Goal: Contribute content

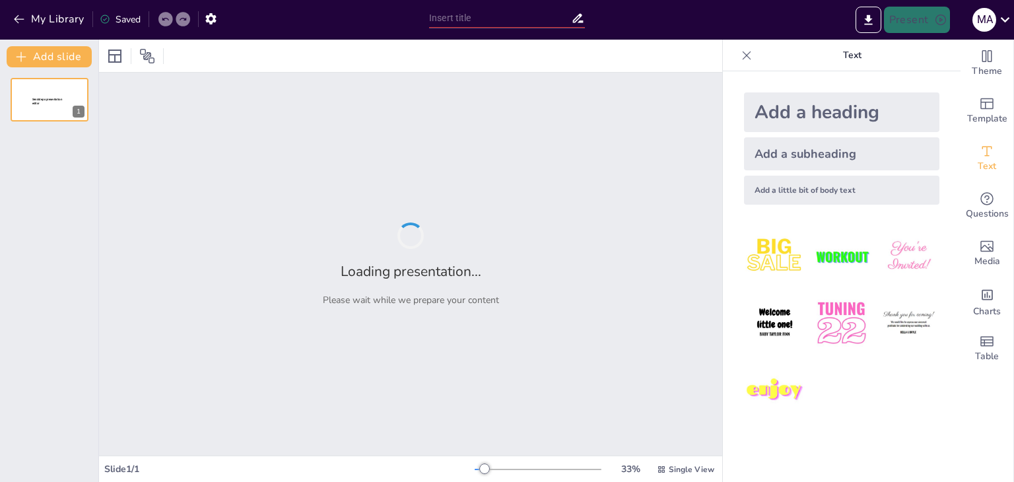
type input "«Бірлікке бастаған еңбек: Оқушылардың ынтымақтастығын арттыру»"
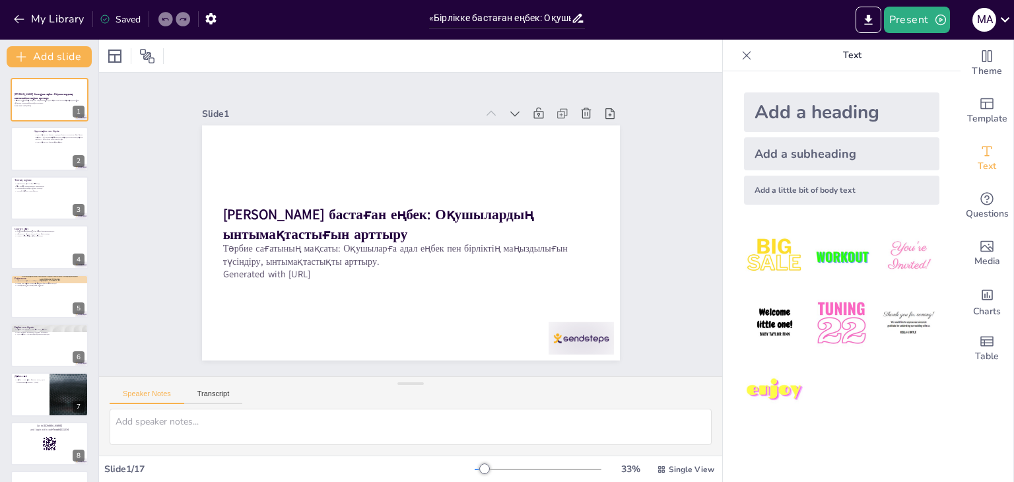
checkbox input "true"
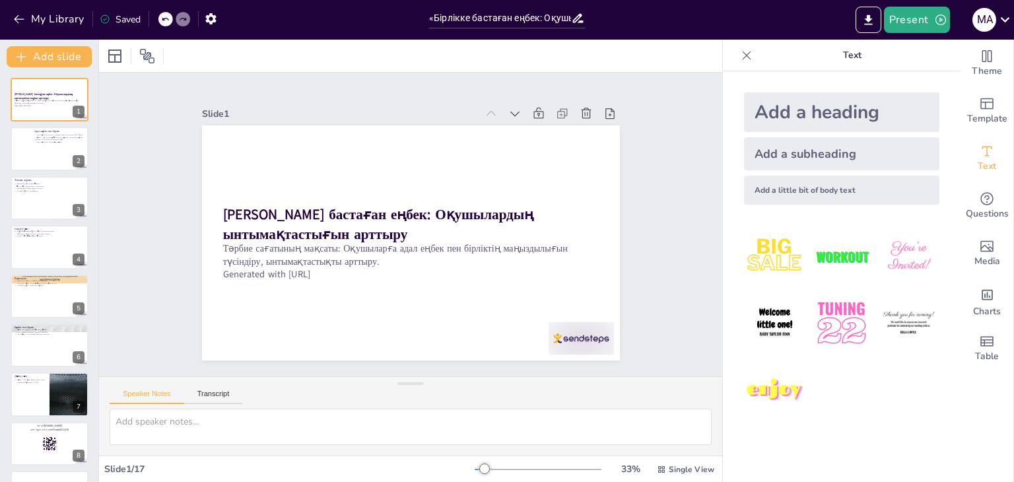
checkbox input "true"
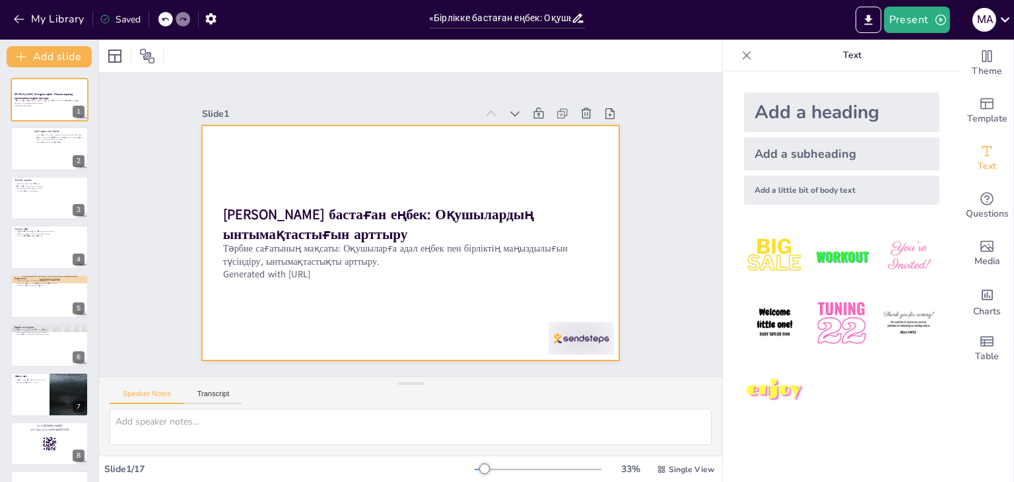
checkbox input "true"
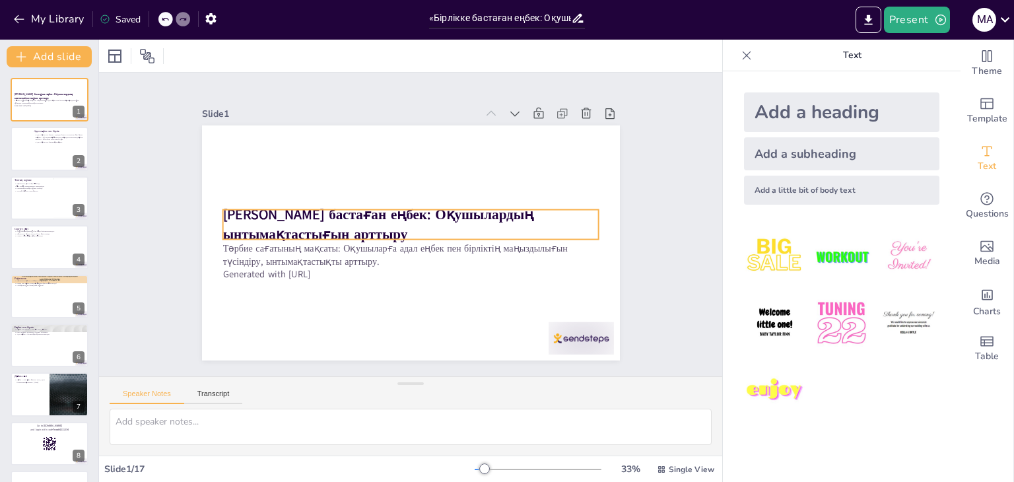
checkbox input "true"
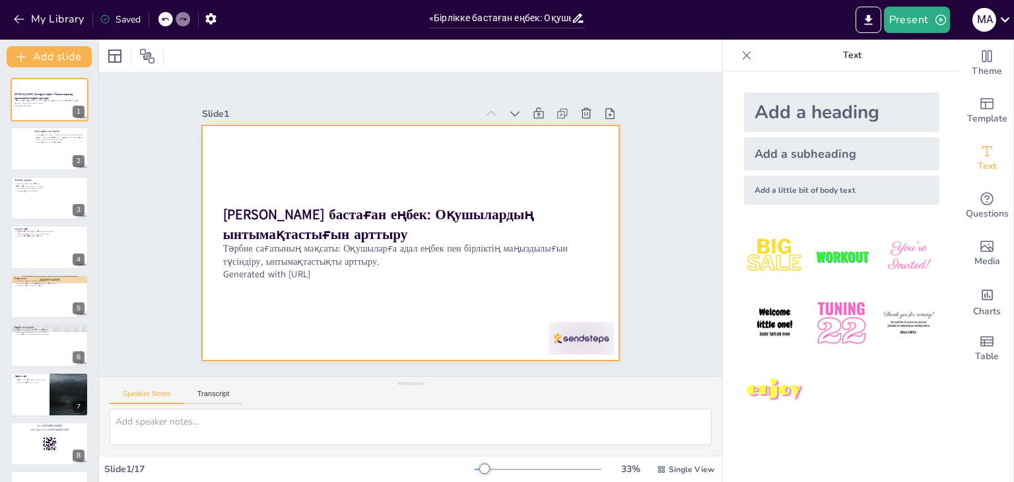
checkbox input "true"
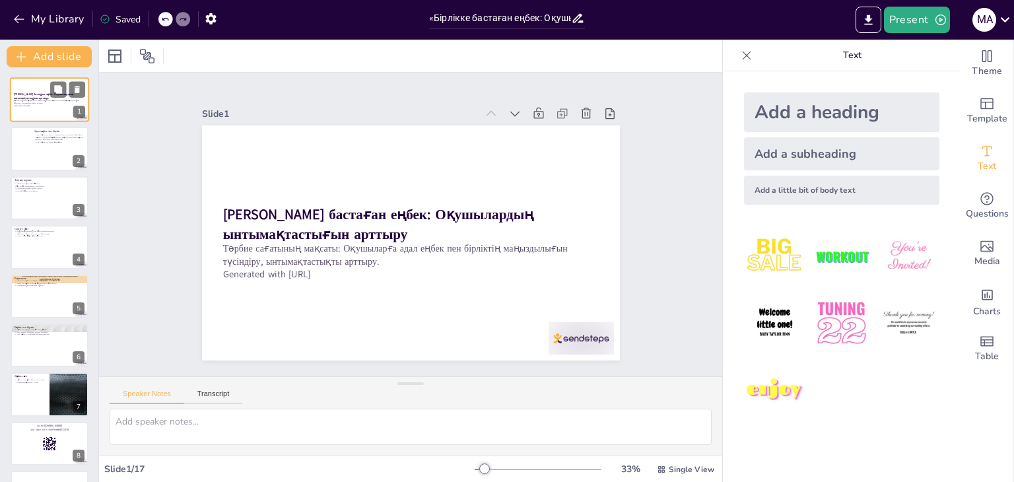
checkbox input "true"
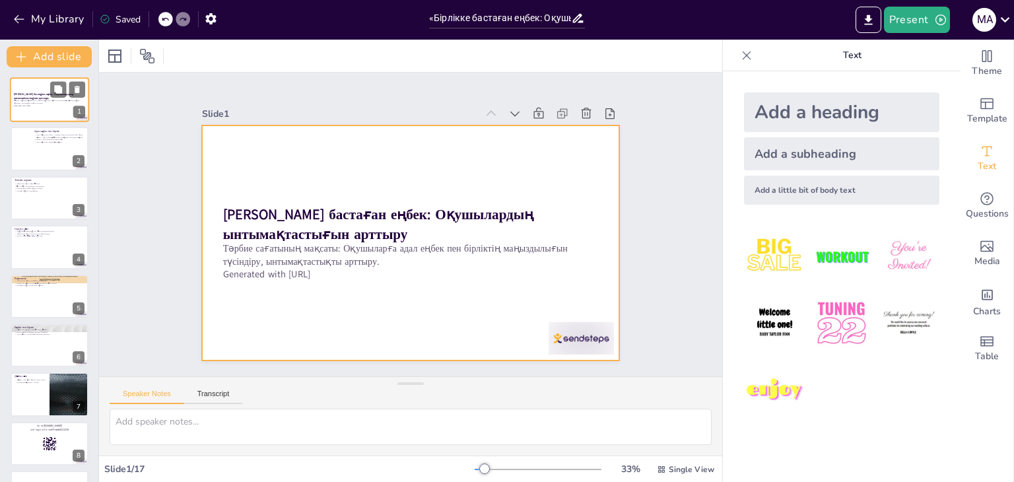
checkbox input "true"
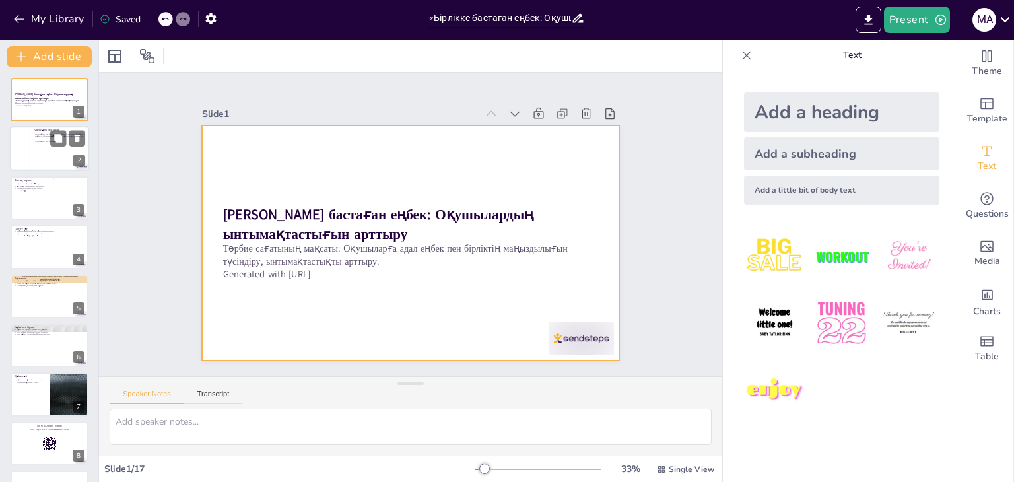
checkbox input "true"
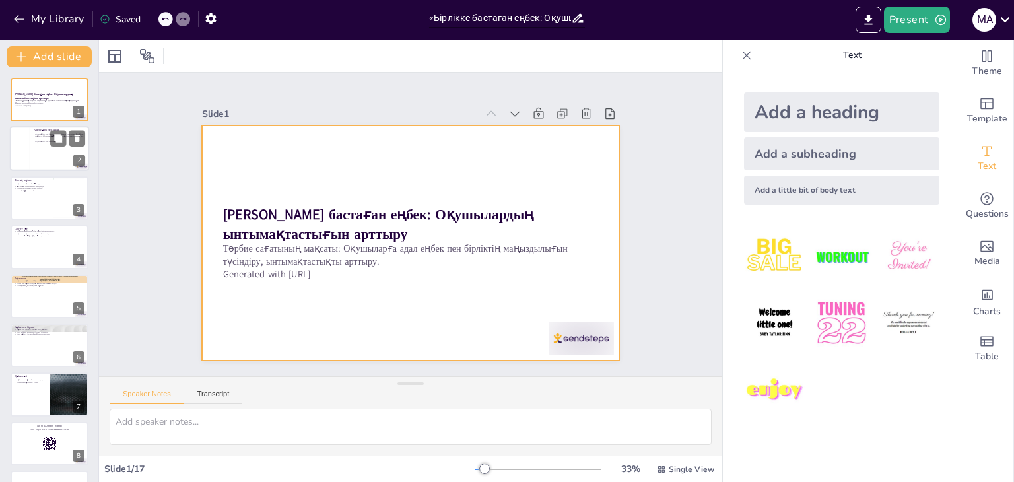
checkbox input "true"
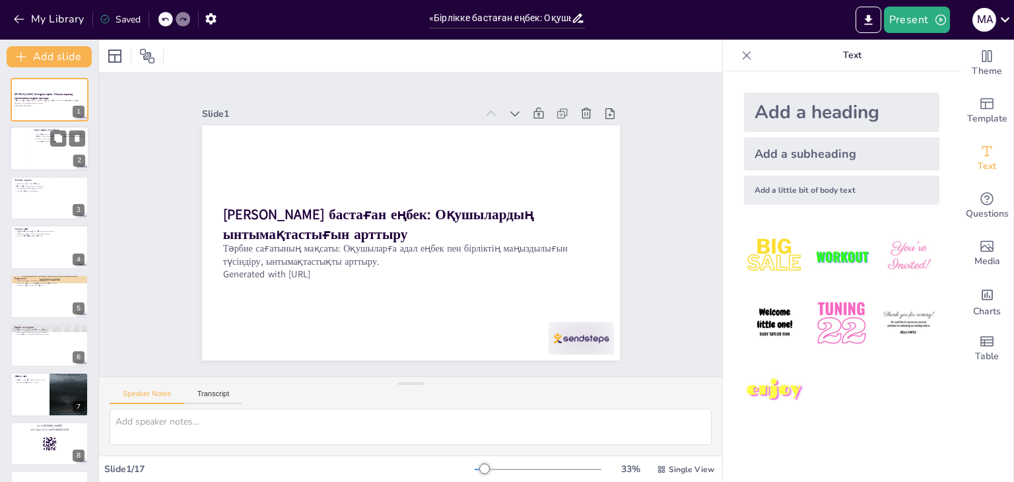
checkbox input "true"
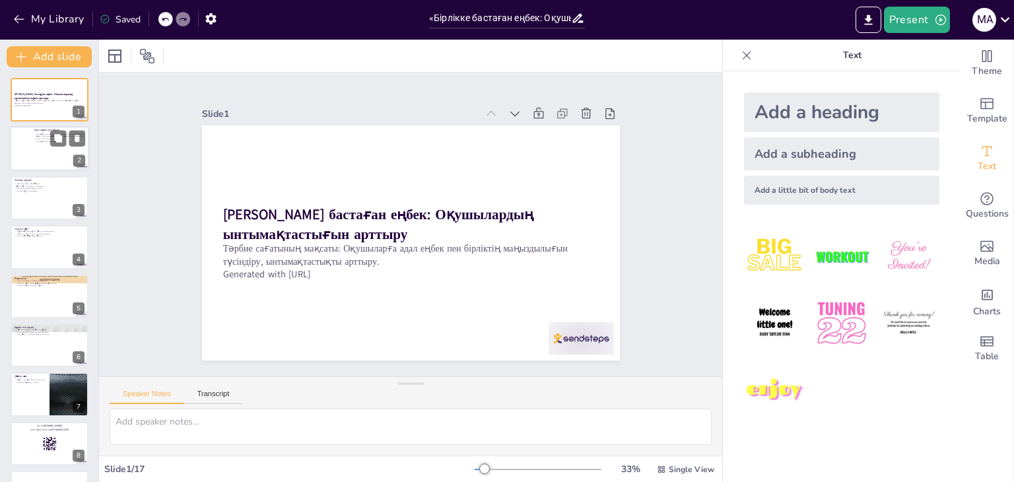
click at [61, 155] on div at bounding box center [49, 149] width 79 height 45
type textarea "Адал еңбек пен бірлік адамның табысты болуына ықпал ететін негізгі факторлар. О…"
checkbox input "true"
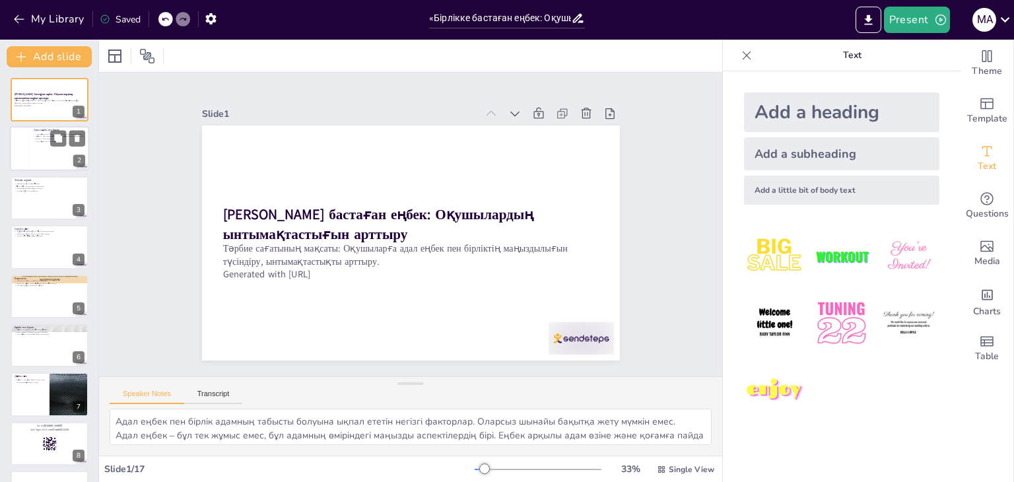
checkbox input "true"
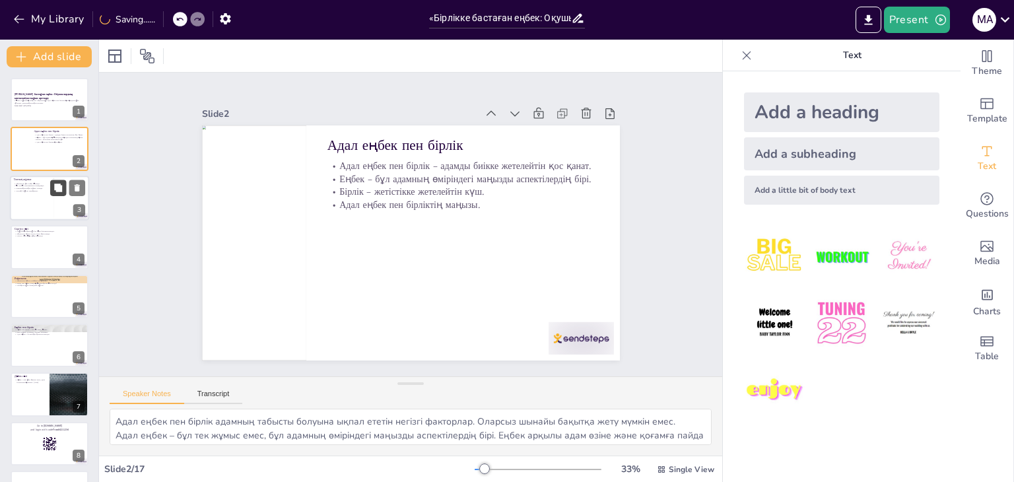
checkbox input "true"
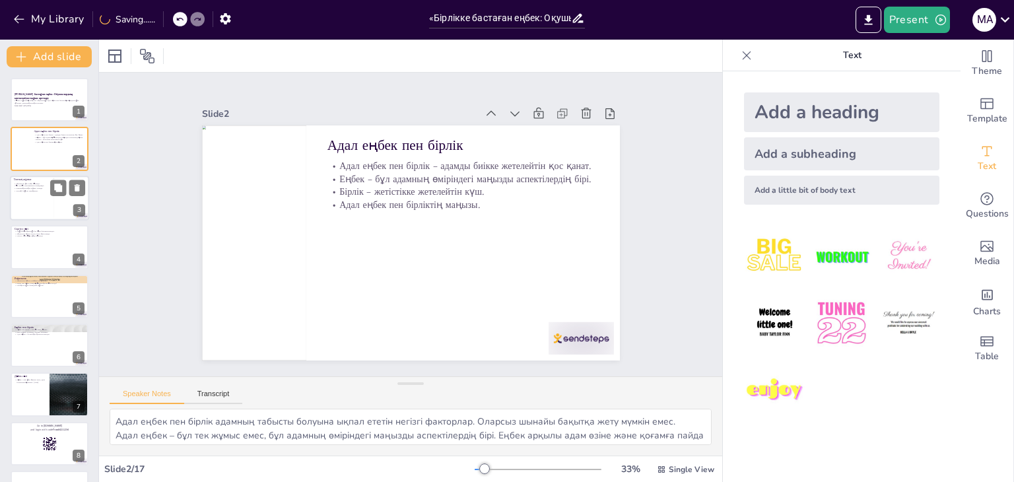
checkbox input "true"
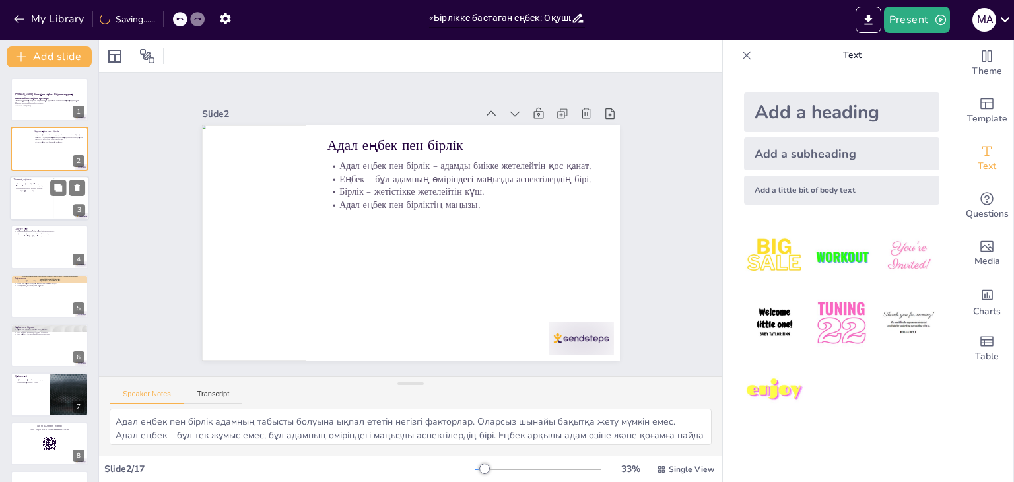
click at [60, 204] on div at bounding box center [69, 198] width 32 height 40
type textarea "Оқушылар топтарға бөлініп, тапсырмаларды орындау барысында ынтымақтастықты сезі…"
checkbox input "true"
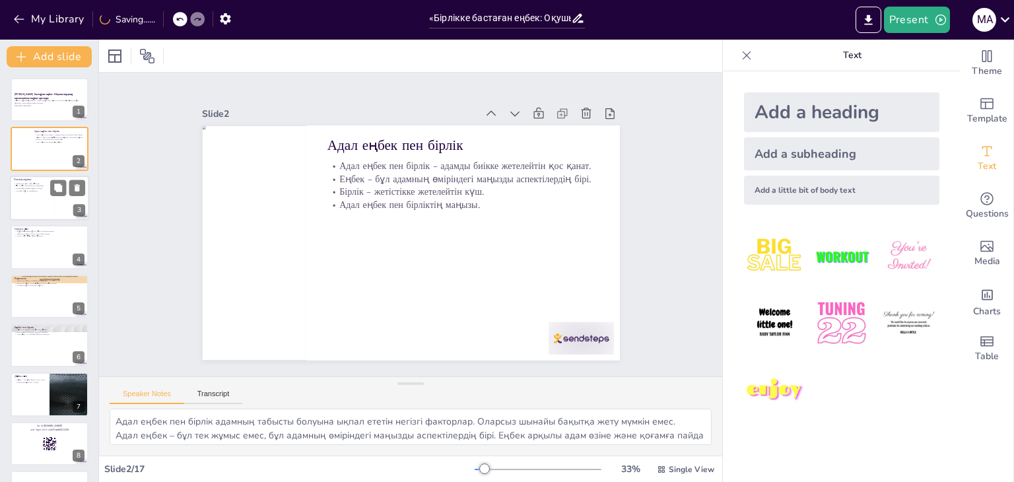
checkbox input "true"
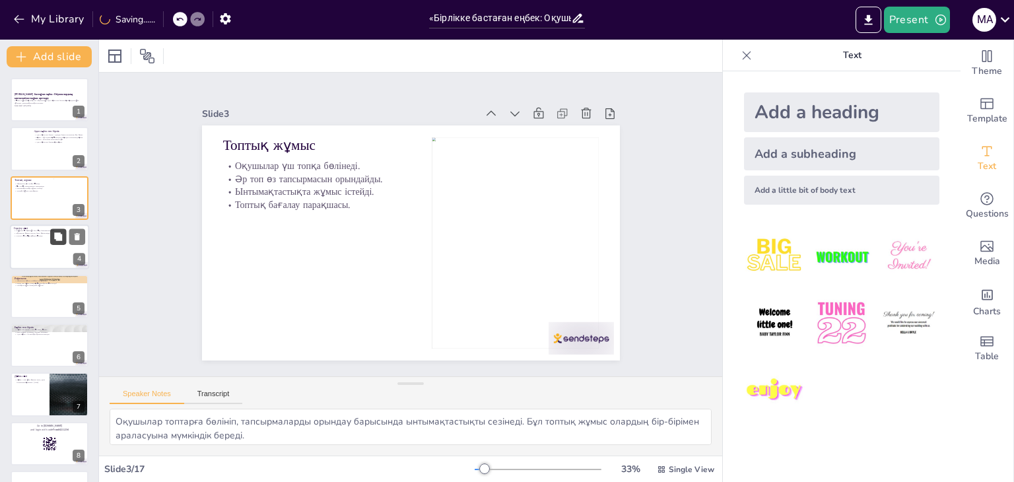
checkbox input "true"
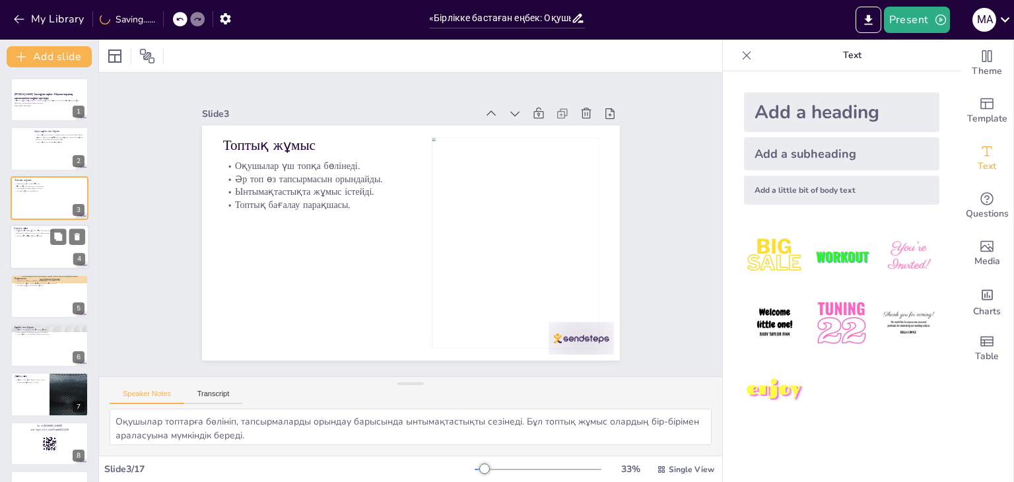
checkbox input "true"
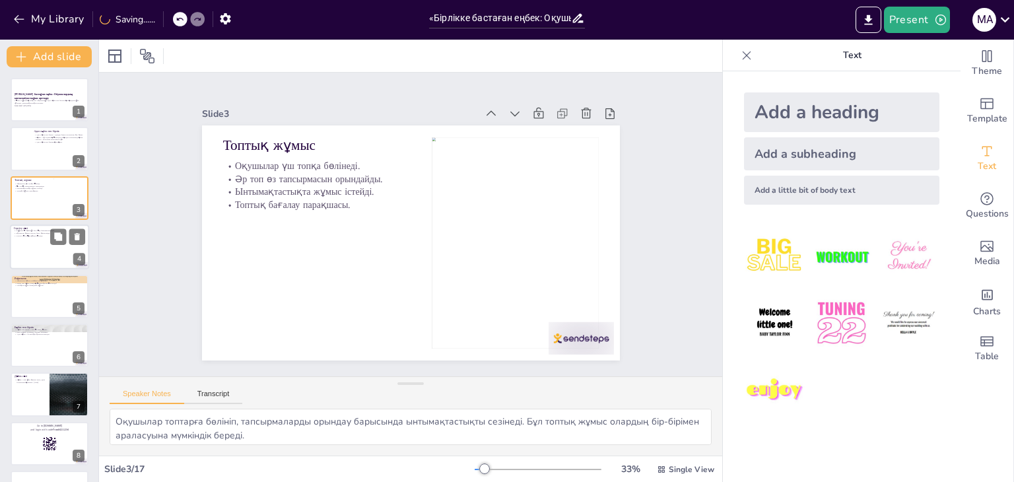
click at [69, 255] on div at bounding box center [49, 246] width 79 height 45
type textarea "[DEMOGRAPHIC_DATA] оқушыларды сергіту үшін әр қимылға сөздермен байланыстырады.…"
checkbox input "true"
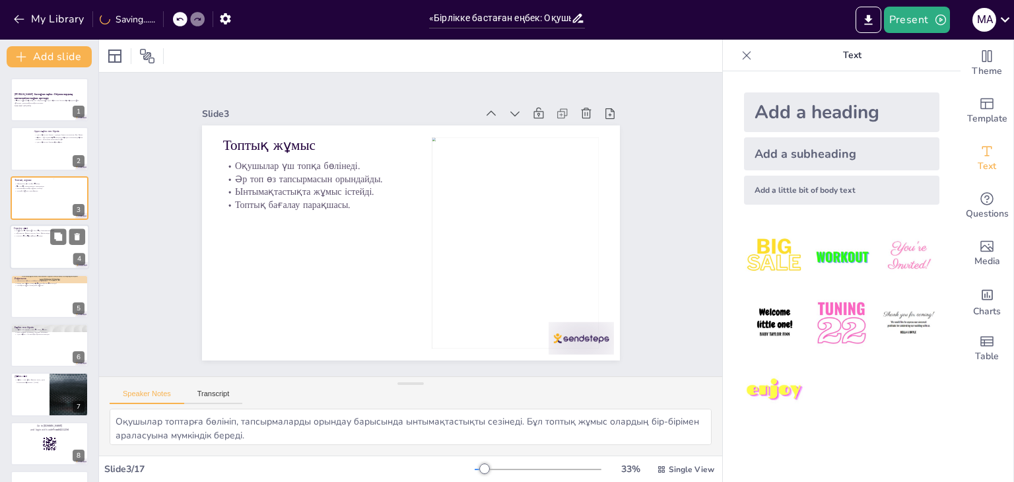
checkbox input "true"
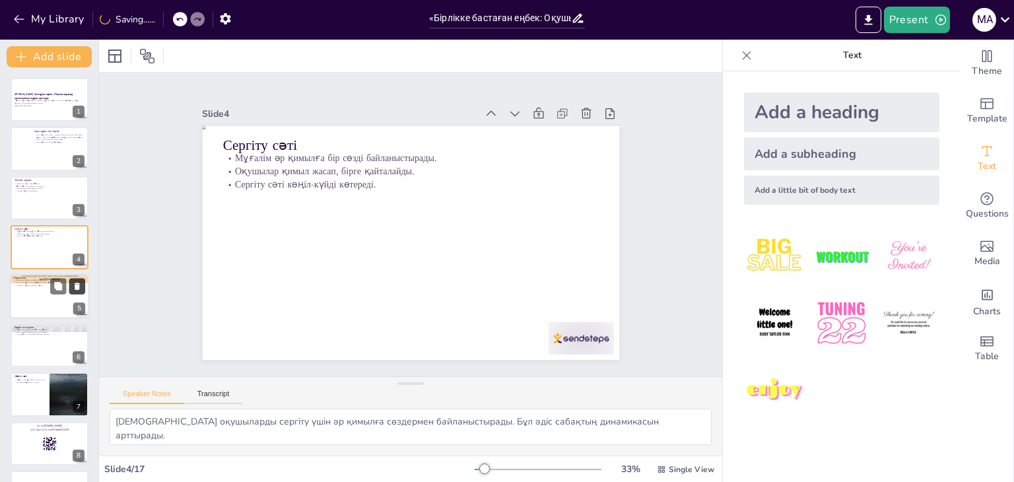
checkbox input "true"
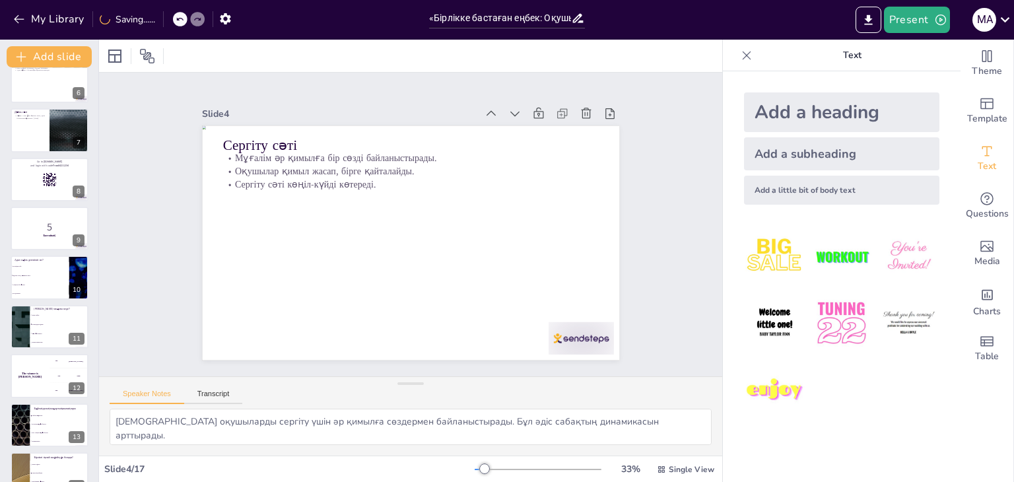
checkbox input "true"
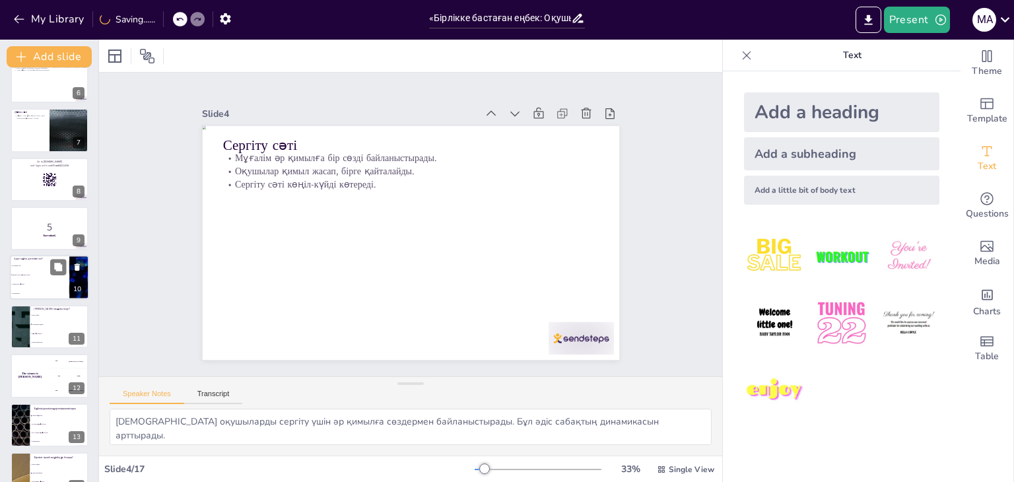
checkbox input "true"
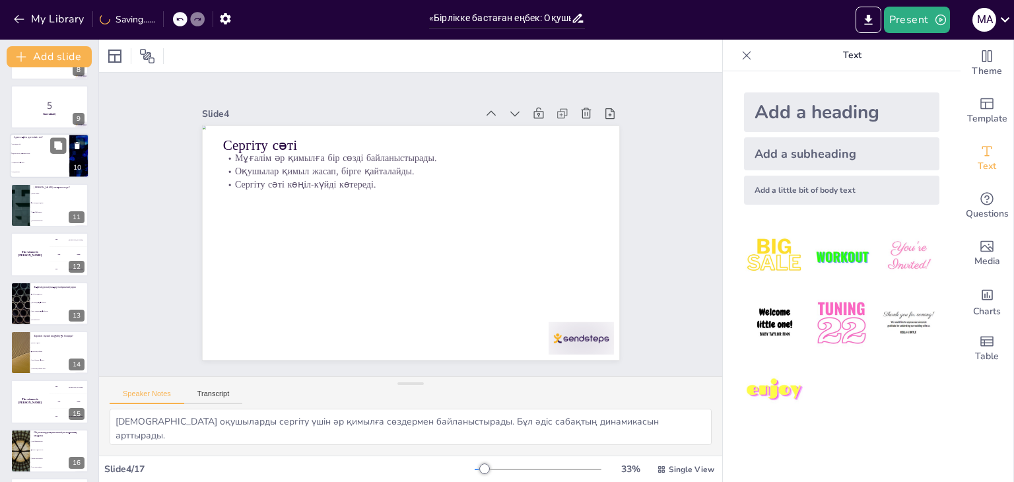
checkbox input "true"
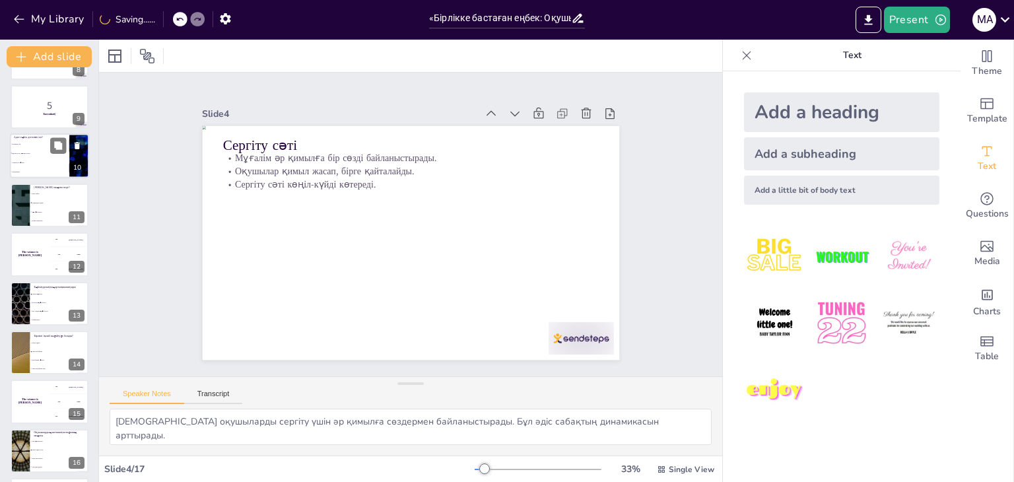
checkbox input "true"
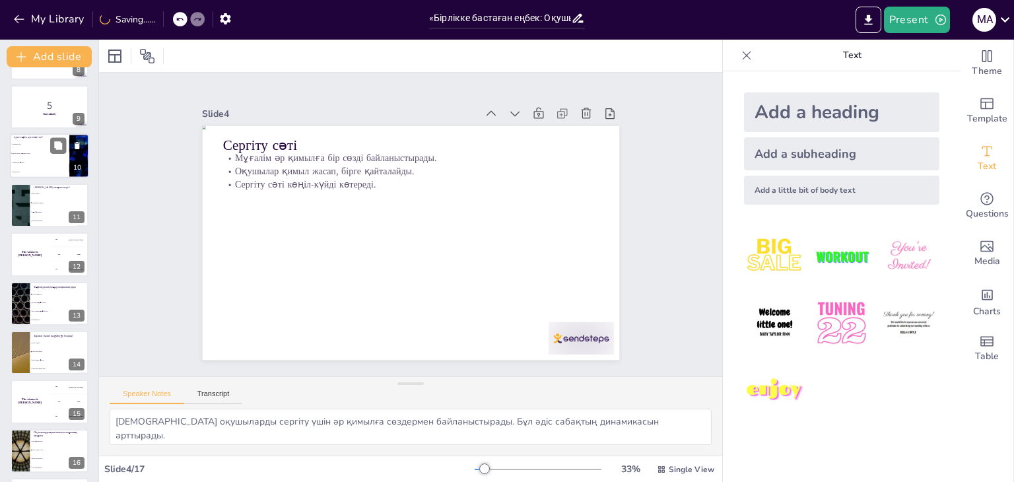
scroll to position [436, 0]
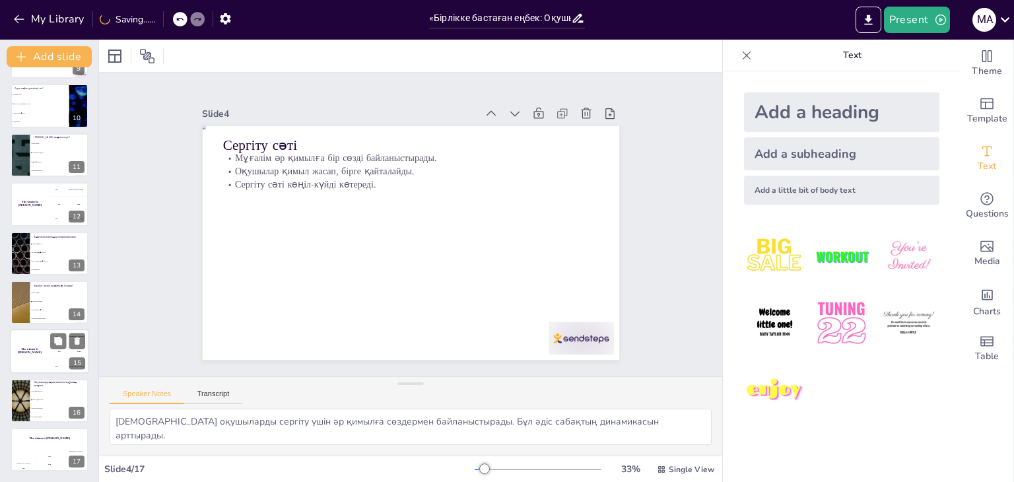
checkbox input "true"
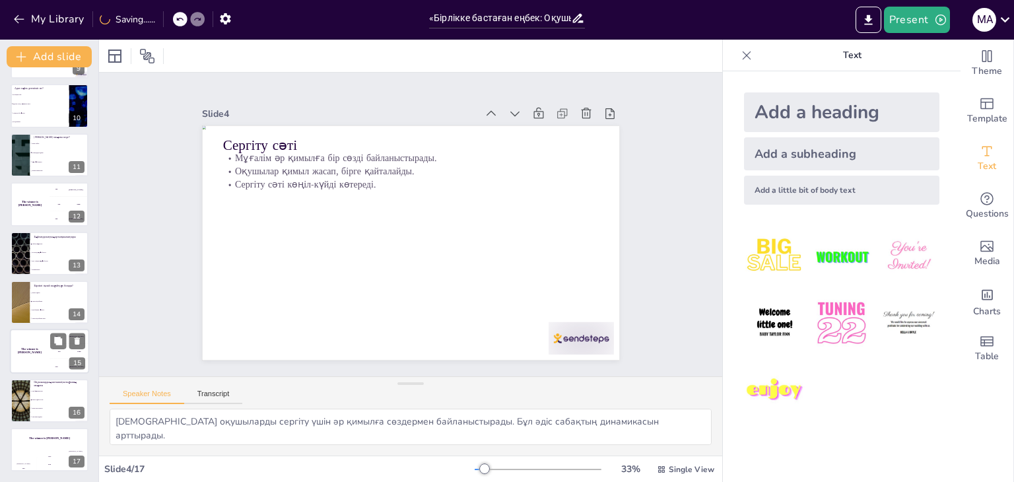
checkbox input "true"
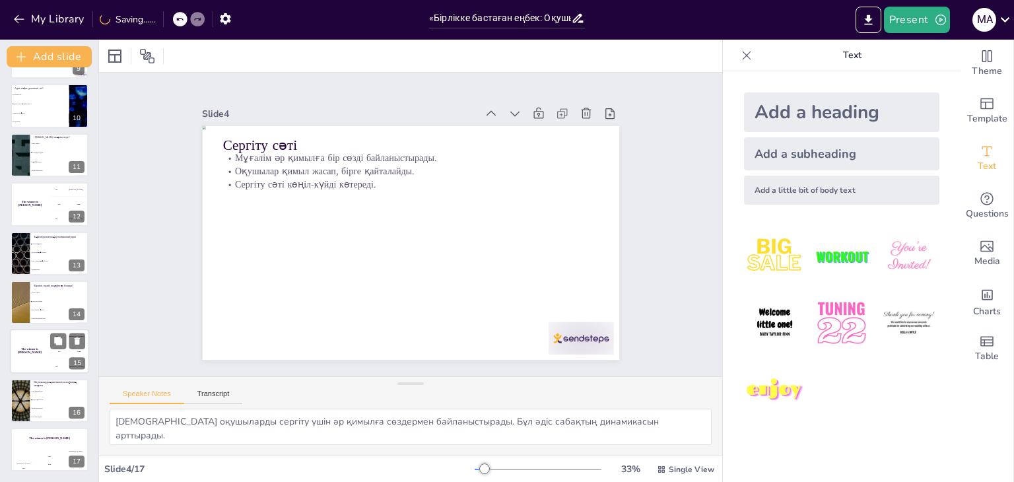
checkbox input "true"
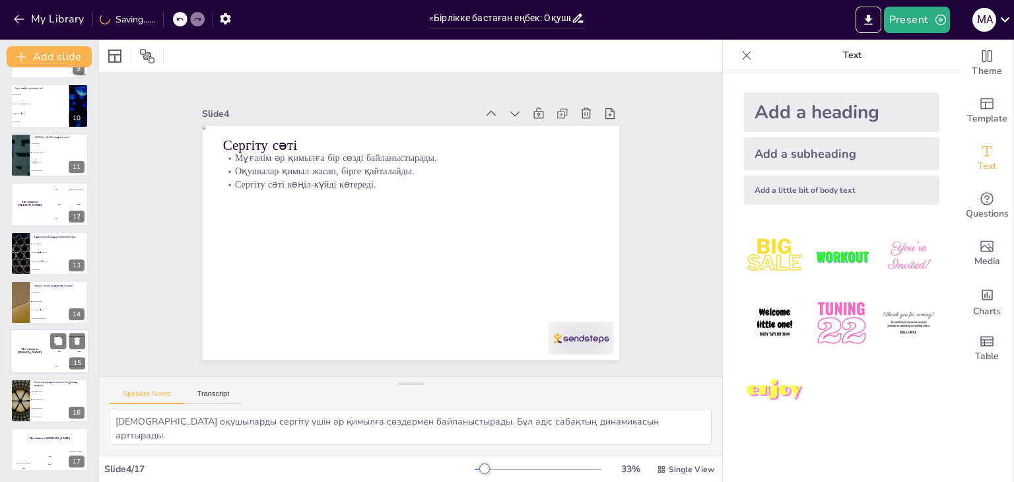
click at [67, 357] on div "200 Jaap" at bounding box center [70, 351] width 40 height 15
checkbox input "true"
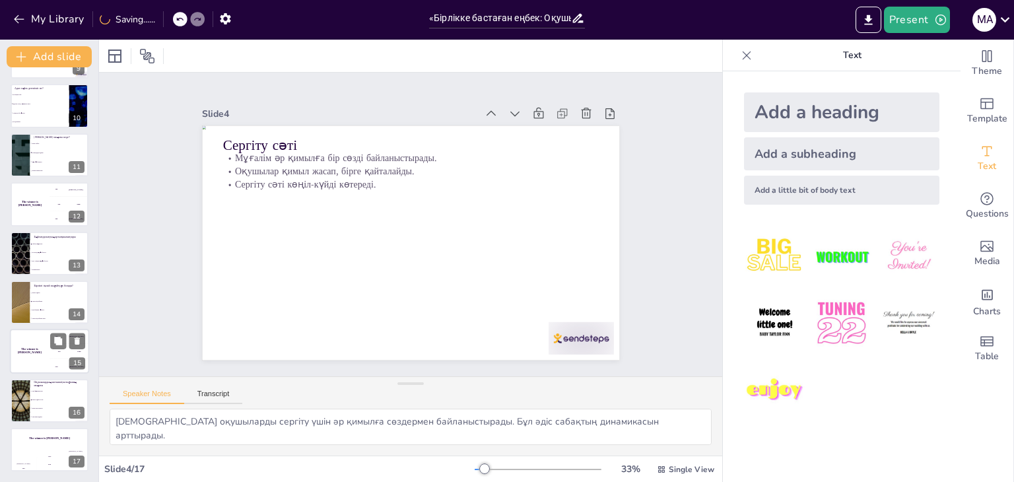
checkbox input "true"
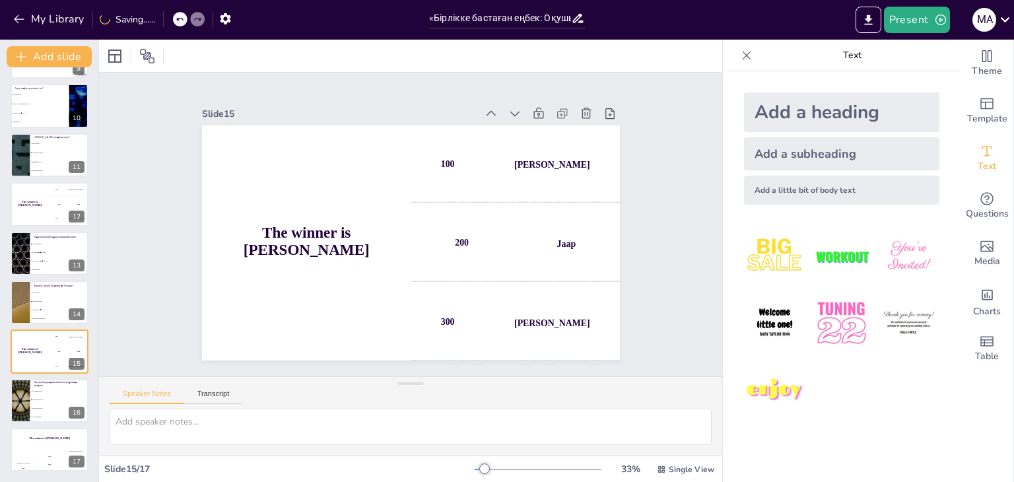
checkbox input "true"
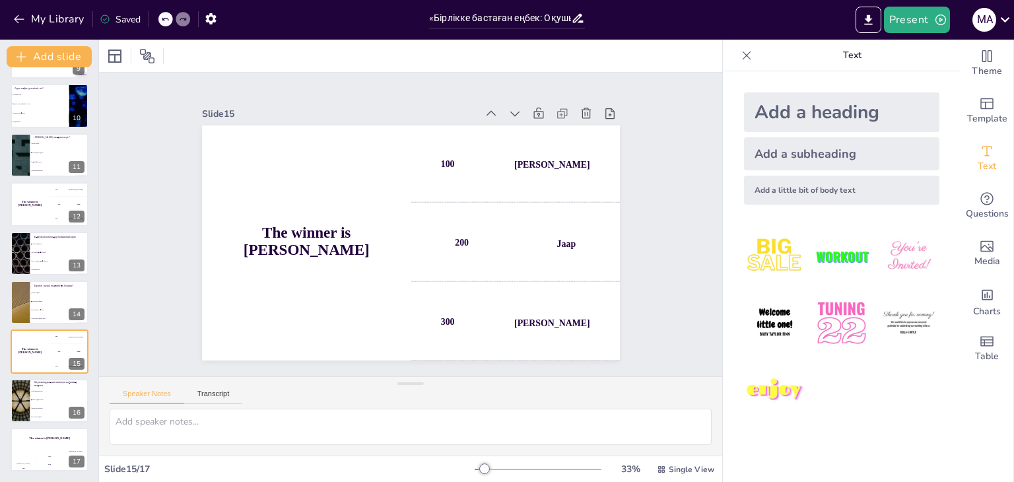
checkbox input "true"
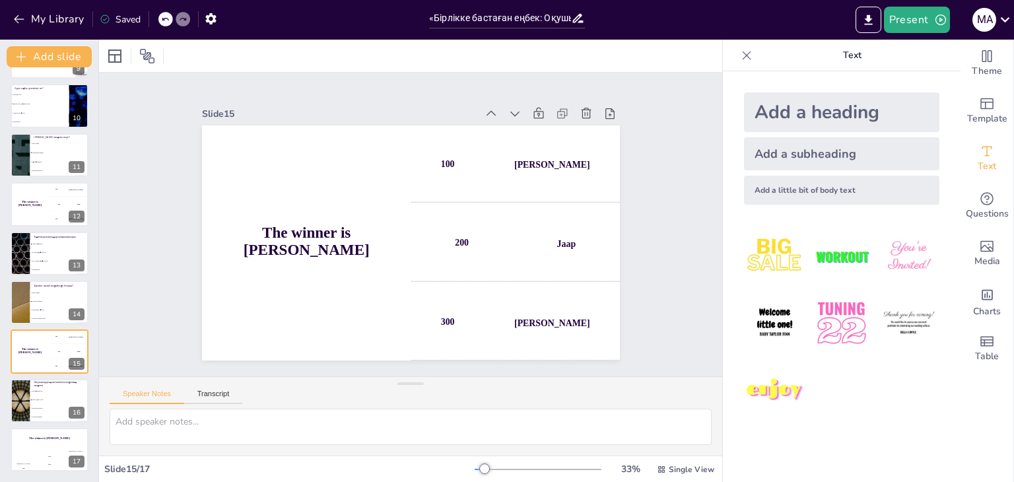
checkbox input "true"
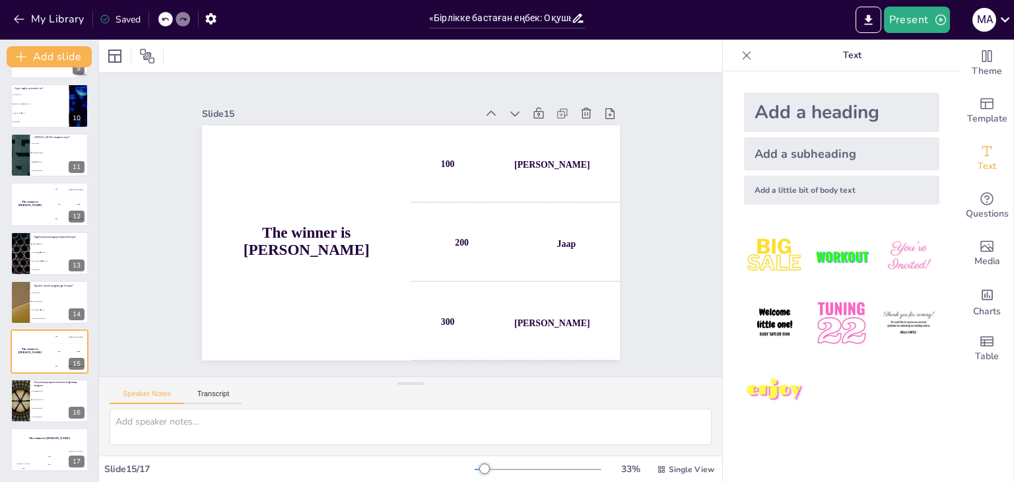
checkbox input "true"
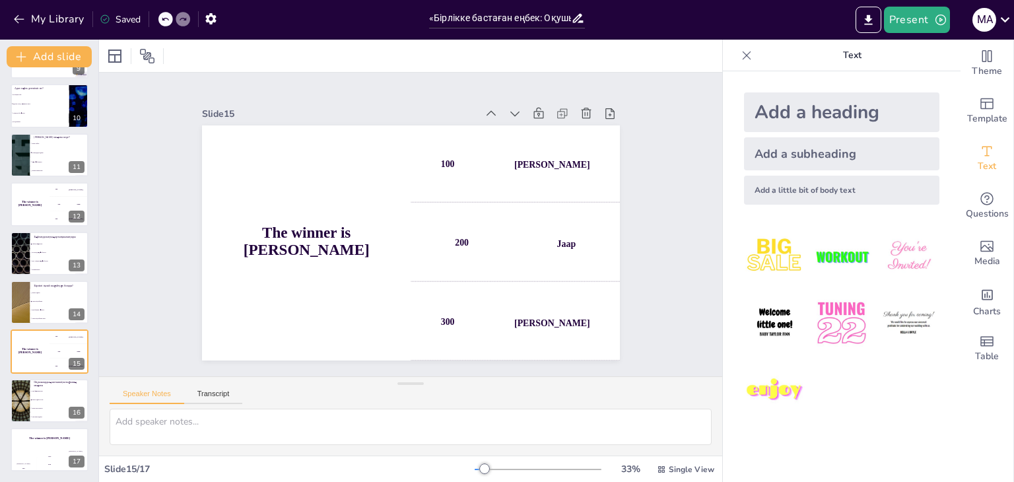
checkbox input "true"
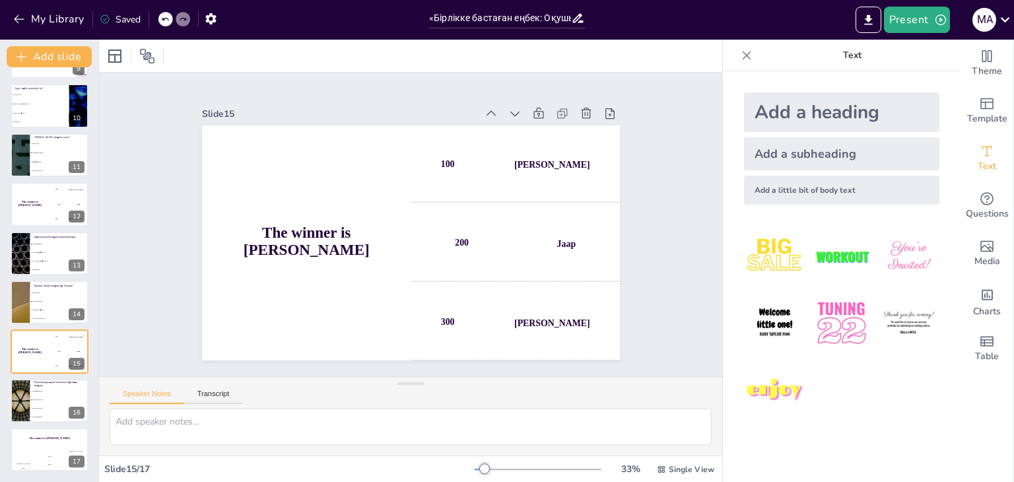
checkbox input "true"
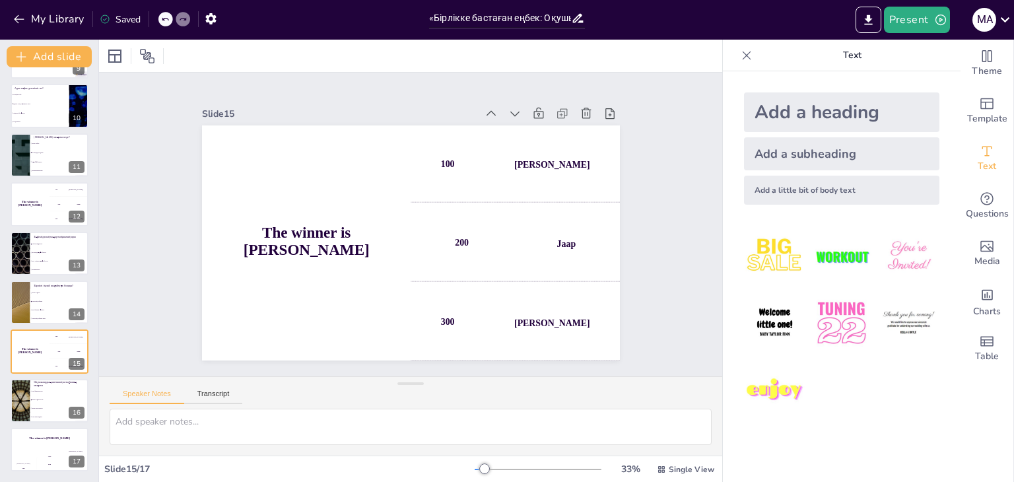
checkbox input "true"
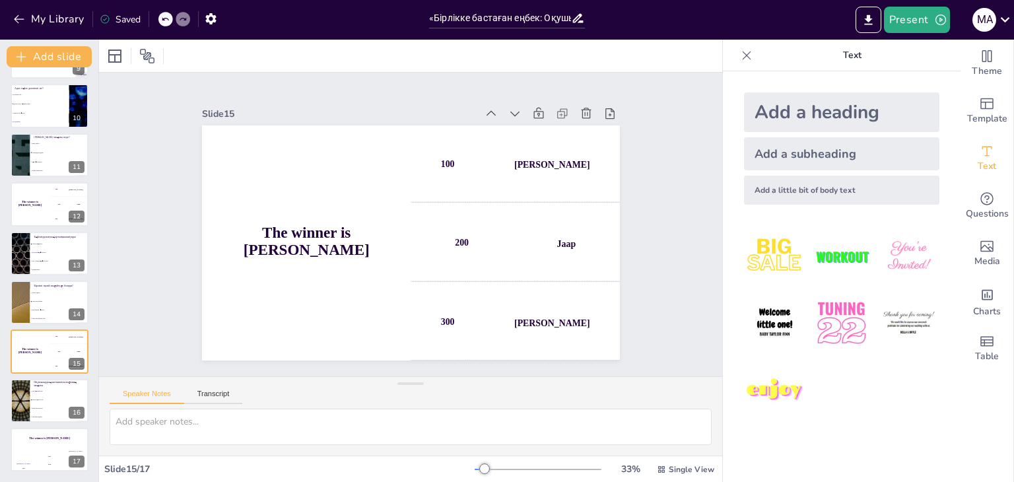
checkbox input "true"
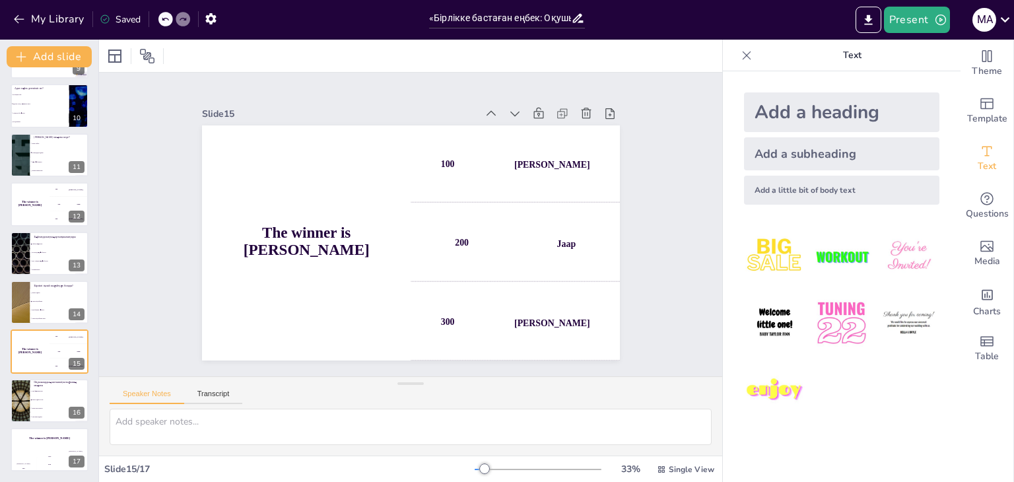
checkbox input "true"
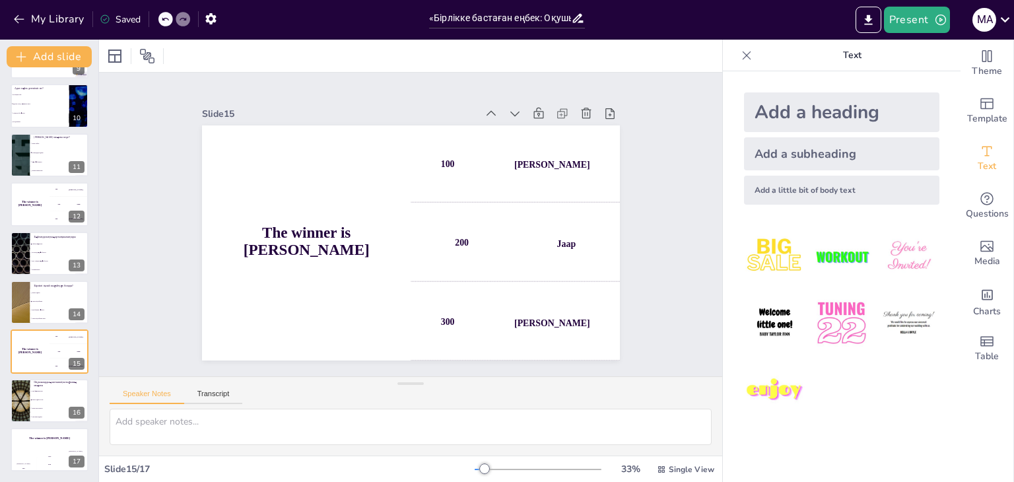
checkbox input "true"
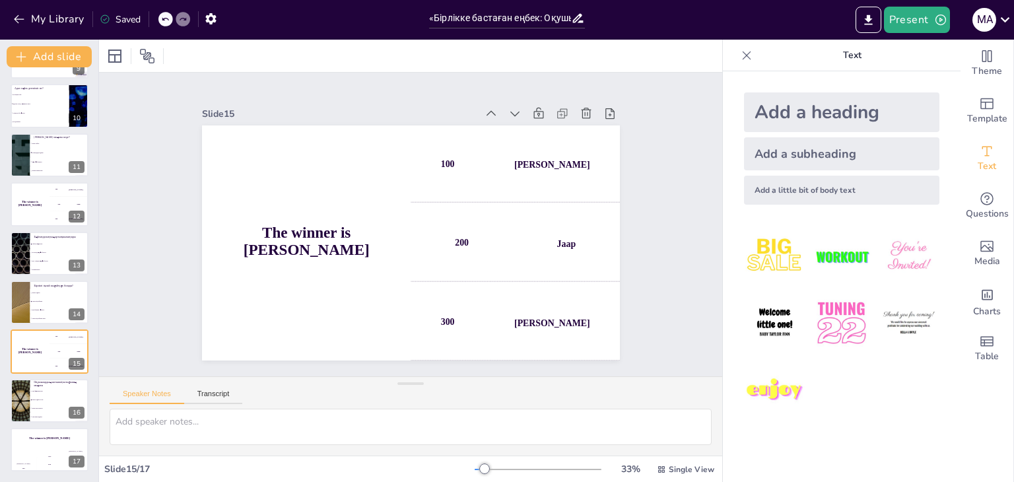
checkbox input "true"
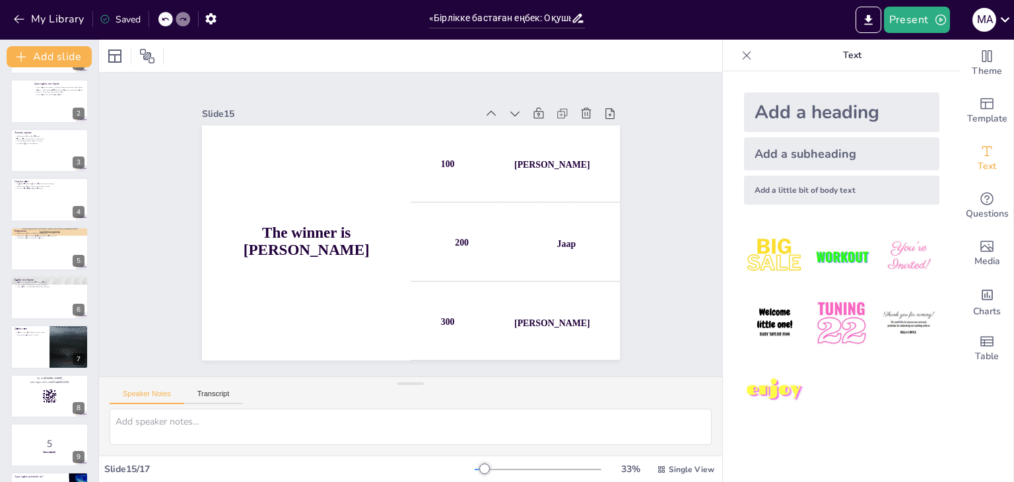
scroll to position [0, 0]
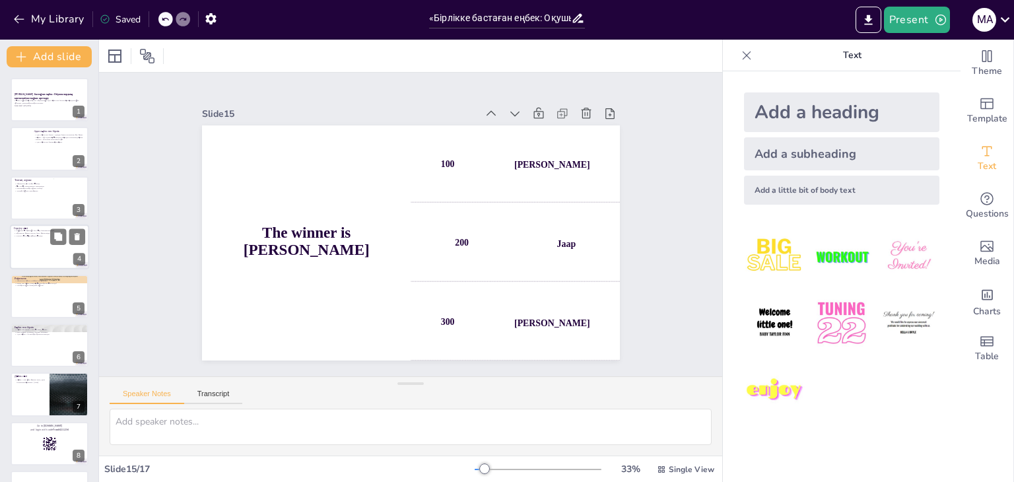
checkbox input "true"
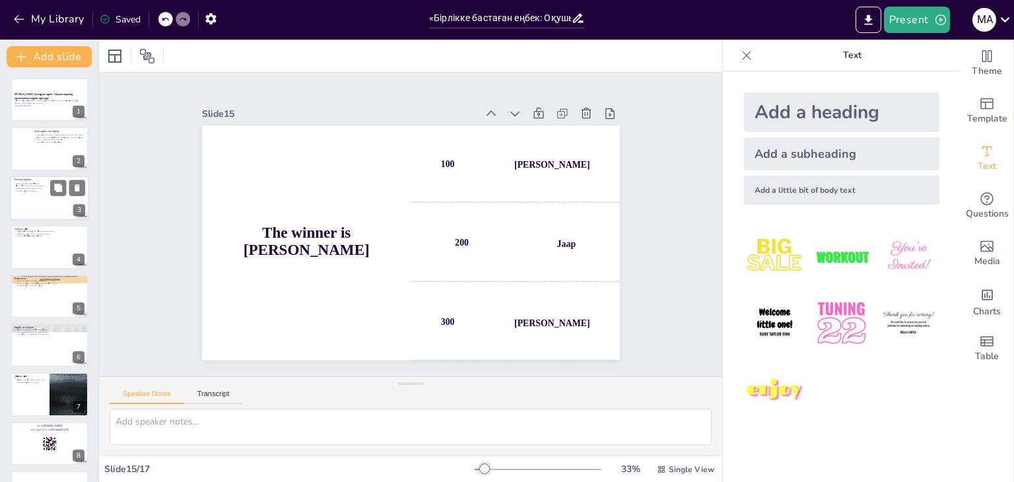
checkbox input "true"
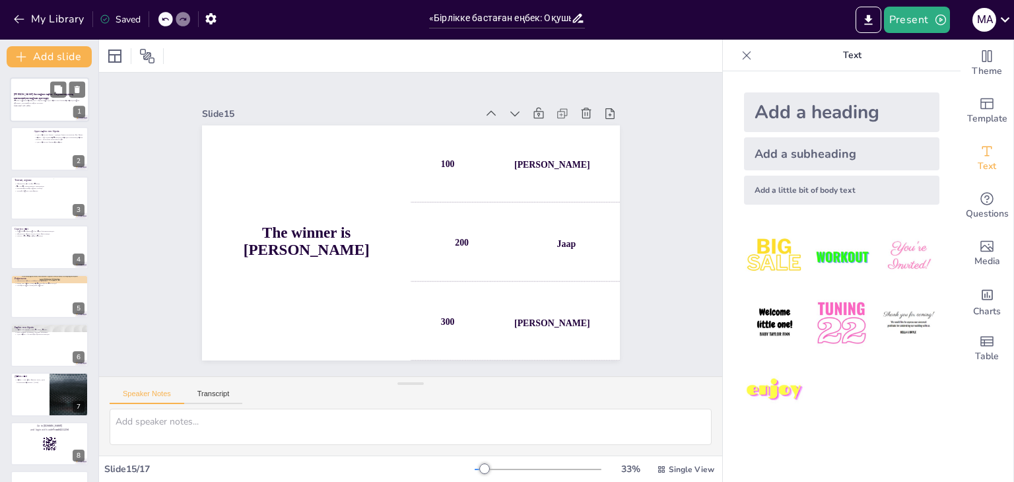
click at [54, 100] on p "Тәрбие сағатының мақсаты: Оқушыларға адал еңбек пен бірліктің маңыздылығын түсі…" at bounding box center [49, 102] width 71 height 5
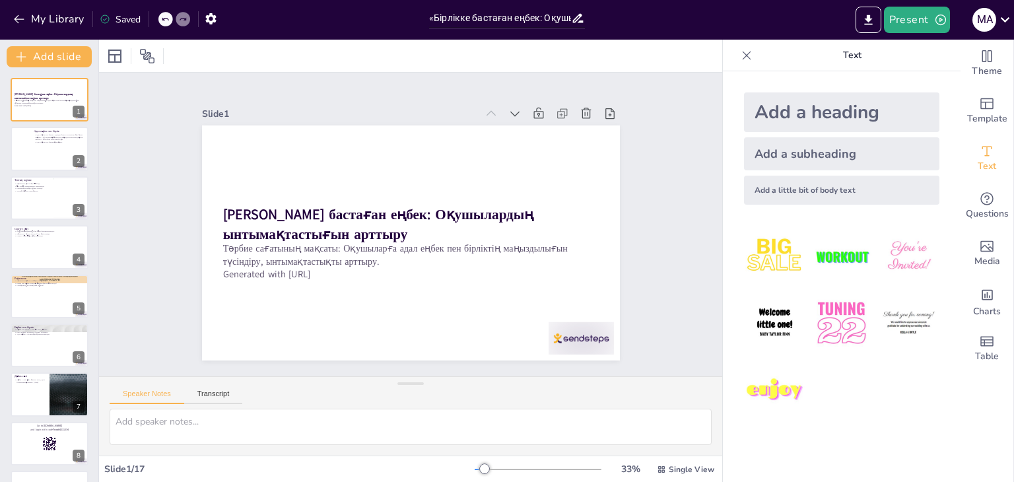
click at [740, 51] on icon at bounding box center [746, 55] width 13 height 13
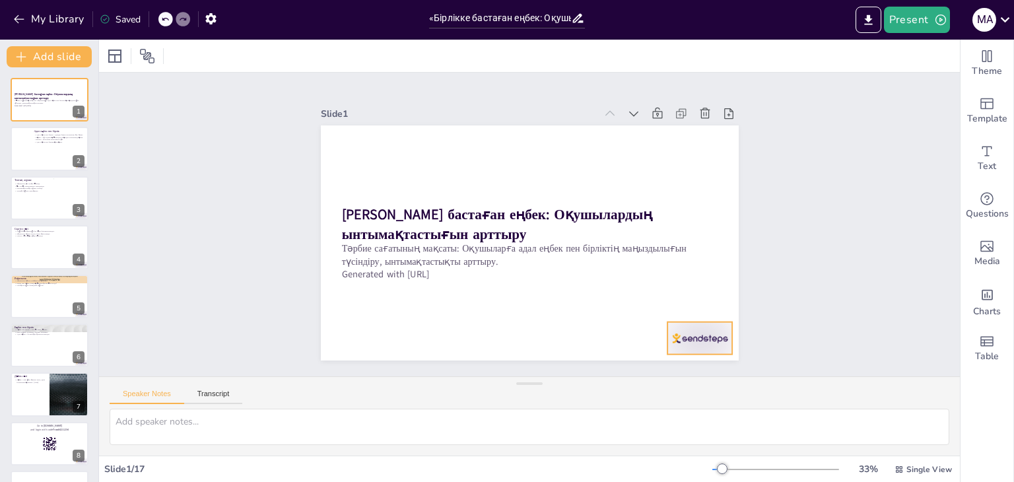
click at [676, 339] on div at bounding box center [687, 356] width 69 height 40
drag, startPoint x: 782, startPoint y: 228, endPoint x: 807, endPoint y: 201, distance: 37.8
click at [785, 224] on div "Slide 1 Бірлікке бастаған еңбек: Оқушылардың ынтымақтастығын арттыру Тәрбие сағ…" at bounding box center [529, 225] width 861 height 304
click at [979, 108] on icon "Add ready made slides" at bounding box center [987, 104] width 16 height 16
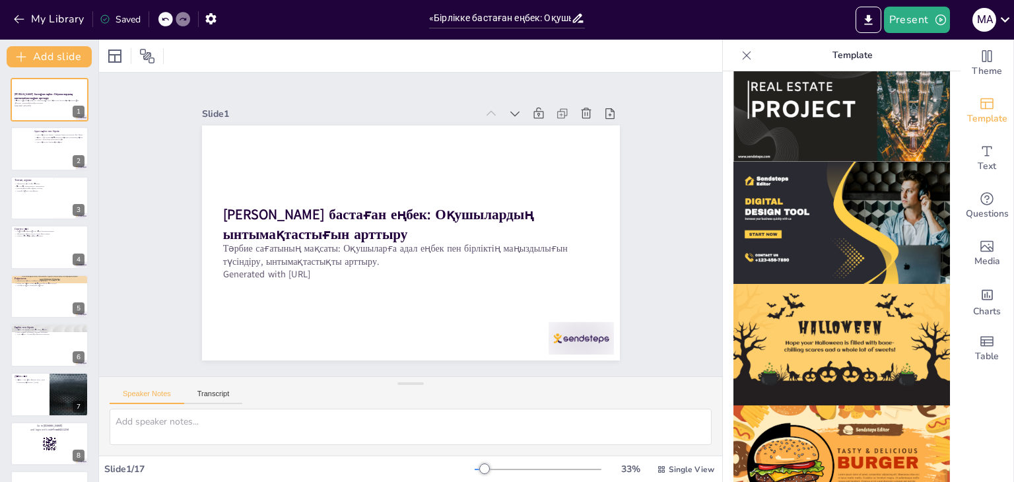
scroll to position [1264, 0]
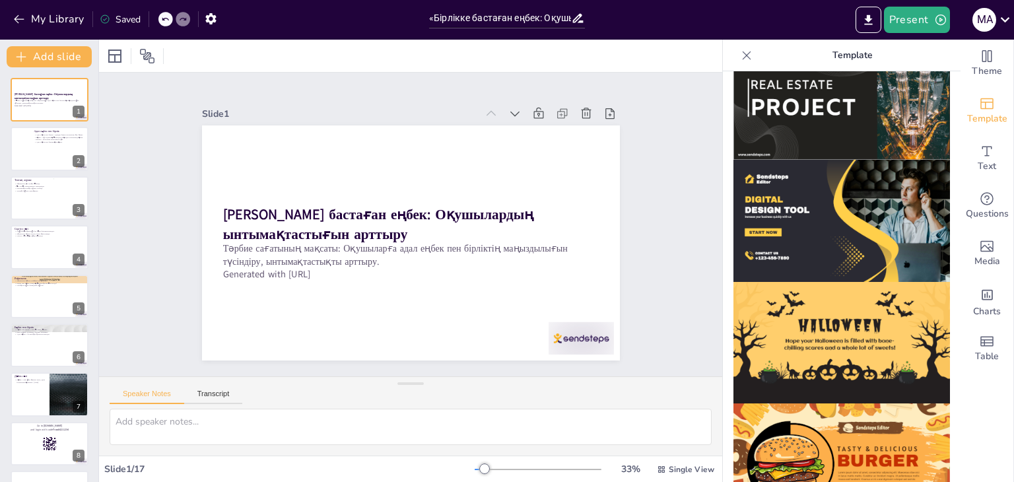
click at [740, 55] on icon at bounding box center [746, 55] width 13 height 13
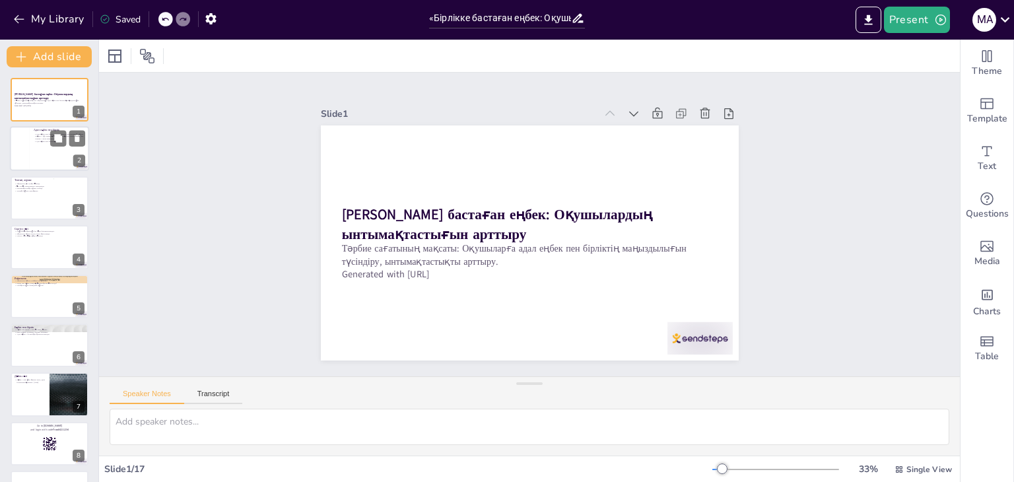
click at [55, 154] on div at bounding box center [49, 149] width 79 height 45
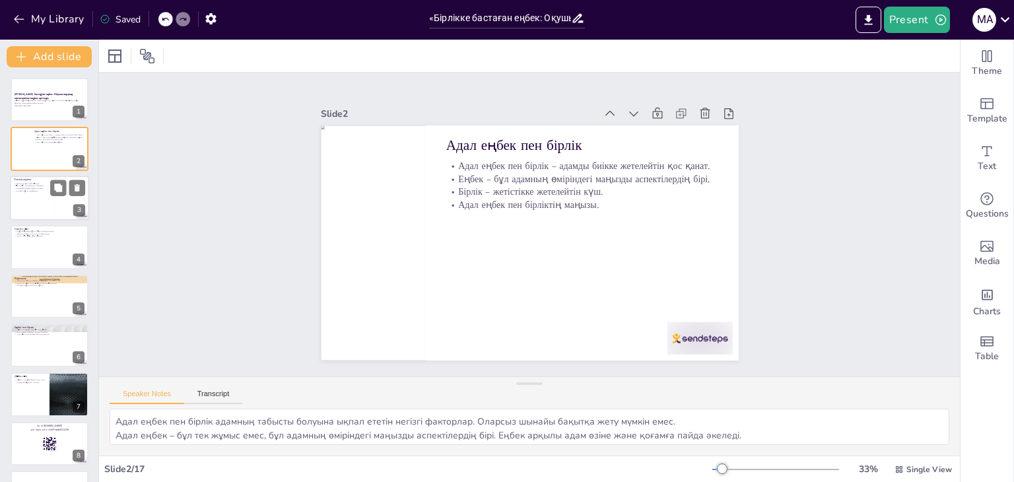
click at [70, 205] on div at bounding box center [69, 198] width 32 height 40
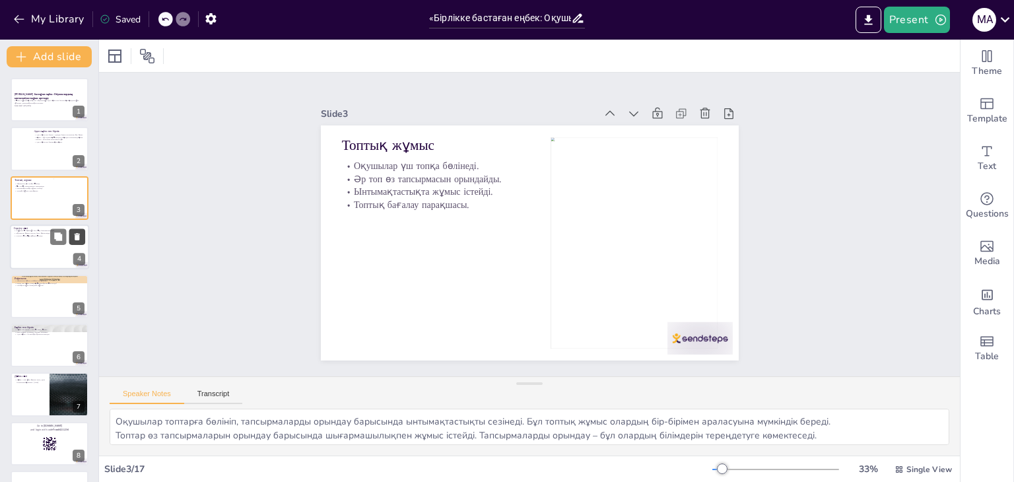
click at [75, 242] on button at bounding box center [77, 237] width 16 height 16
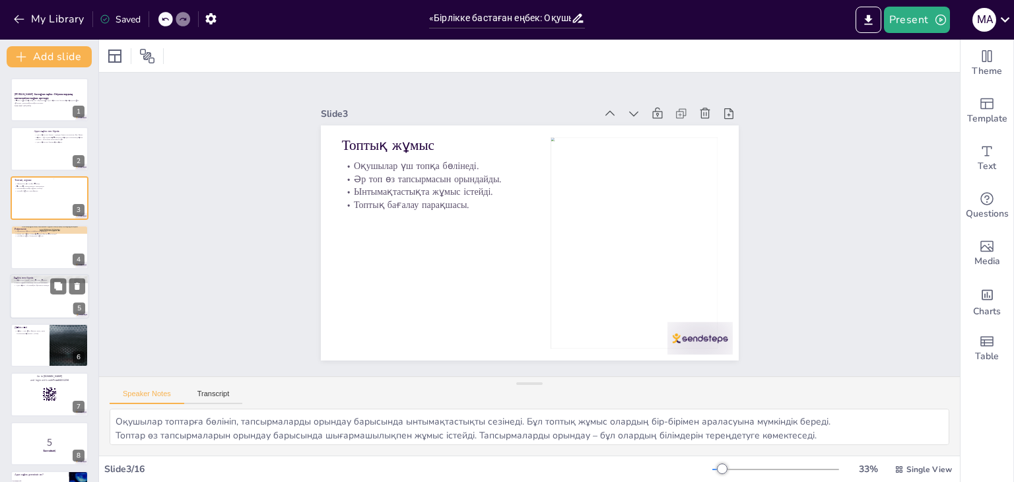
click at [65, 298] on div at bounding box center [49, 296] width 79 height 45
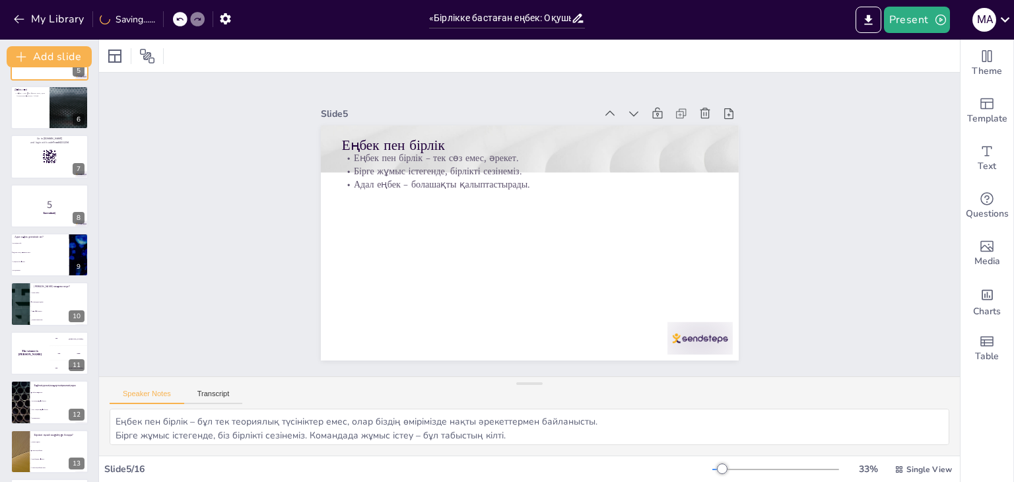
scroll to position [387, 0]
